Goal: Book appointment/travel/reservation

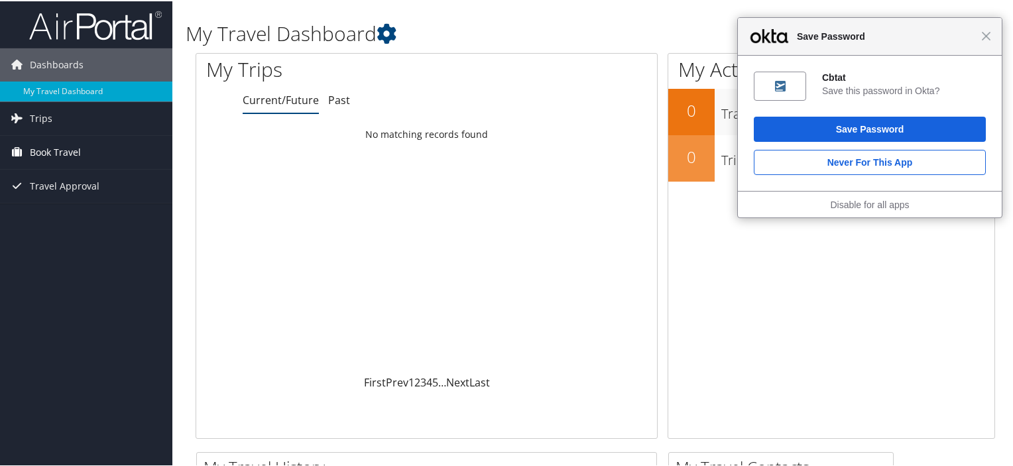
click at [66, 143] on span "Book Travel" at bounding box center [55, 151] width 51 height 33
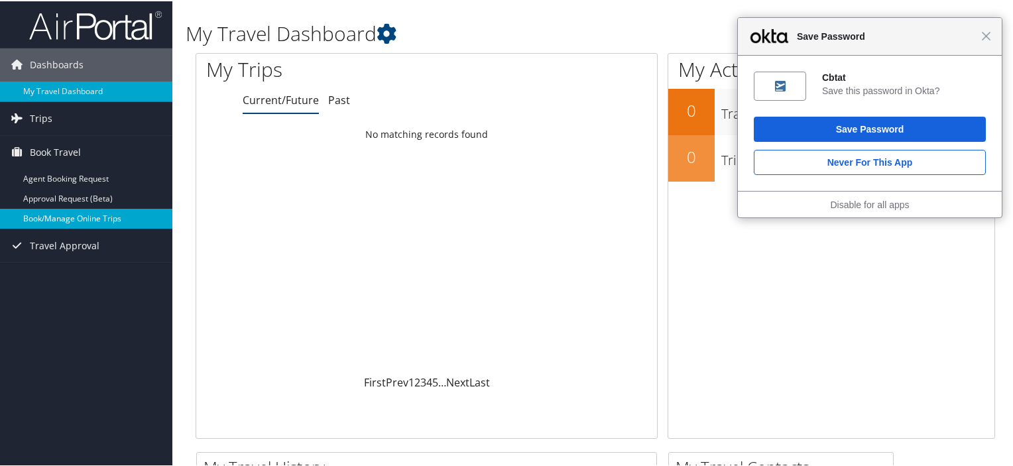
click at [90, 216] on link "Book/Manage Online Trips" at bounding box center [86, 218] width 172 height 20
